Goal: Transaction & Acquisition: Purchase product/service

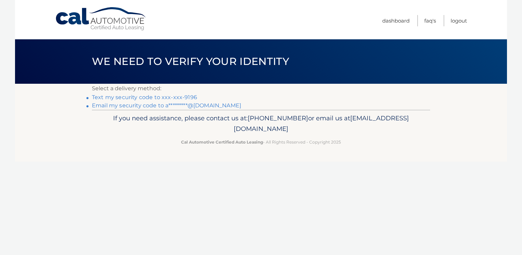
click at [157, 97] on link "Text my security code to xxx-xxx-9196" at bounding box center [144, 97] width 105 height 6
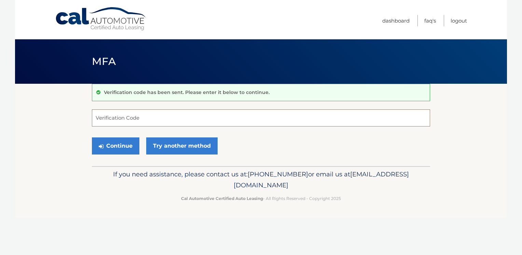
click at [166, 119] on input "Verification Code" at bounding box center [261, 117] width 338 height 17
click at [95, 119] on input "80725" at bounding box center [261, 117] width 338 height 17
type input "480725"
click at [115, 144] on button "Continue" at bounding box center [115, 145] width 47 height 17
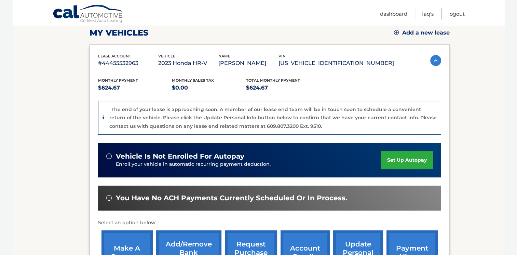
scroll to position [132, 0]
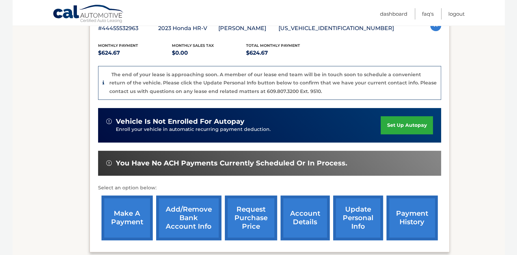
click at [122, 216] on link "make a payment" at bounding box center [126, 217] width 51 height 45
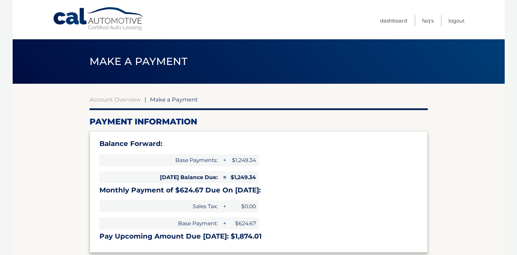
select select "YzIxZTg1YjEtZDNkZi00NjExLWI2ZTUtMzU1NmFjZjZiNmMx"
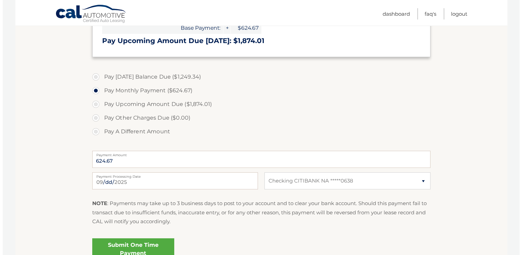
scroll to position [196, 0]
click at [148, 248] on link "Submit One Time Payment" at bounding box center [130, 249] width 82 height 22
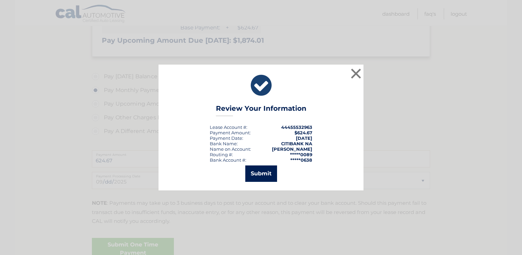
click at [263, 173] on button "Submit" at bounding box center [261, 173] width 32 height 16
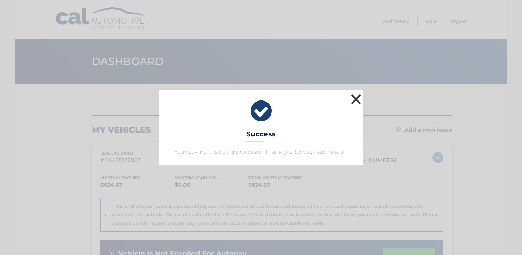
click at [356, 99] on button "×" at bounding box center [356, 99] width 14 height 14
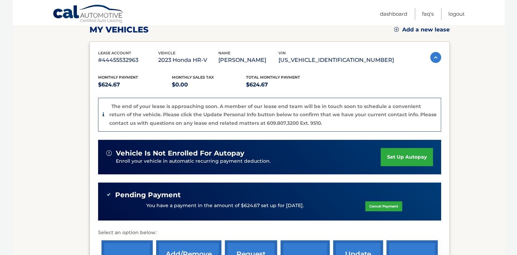
scroll to position [101, 0]
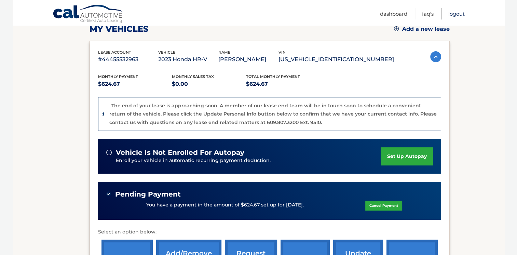
click at [457, 14] on link "Logout" at bounding box center [456, 13] width 16 height 11
